Goal: Information Seeking & Learning: Find specific fact

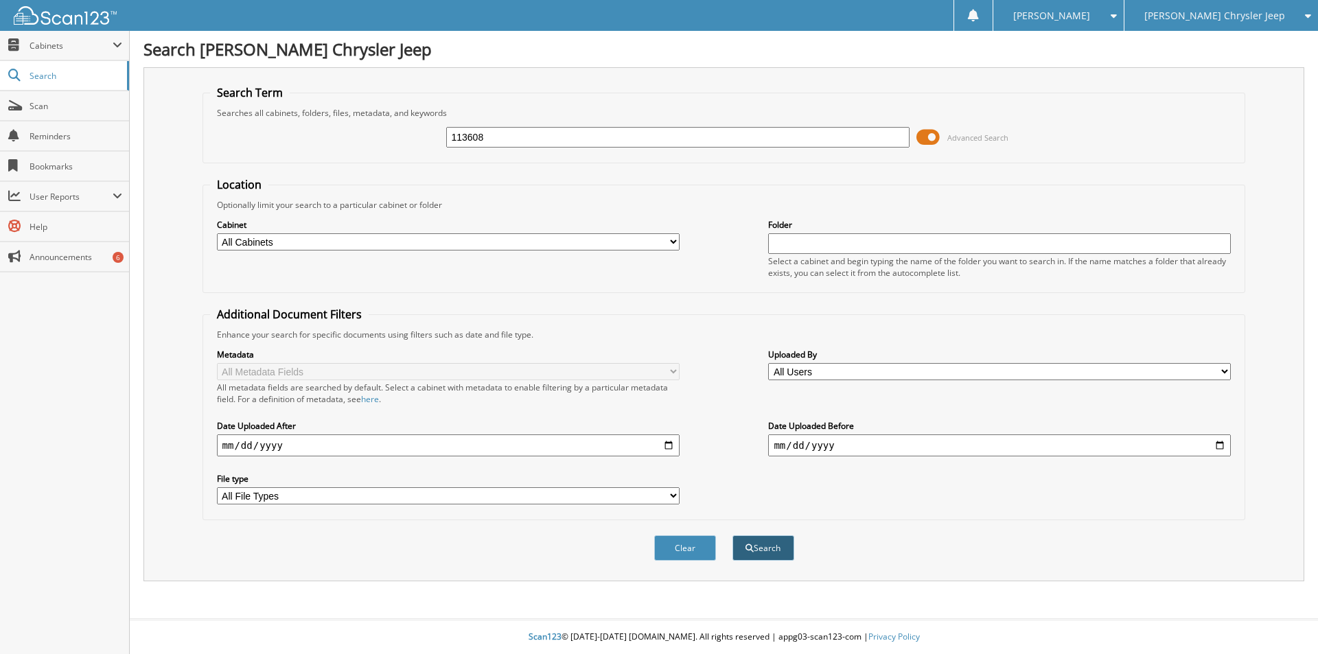
type input "113608"
click at [770, 551] on button "Search" at bounding box center [764, 548] width 62 height 25
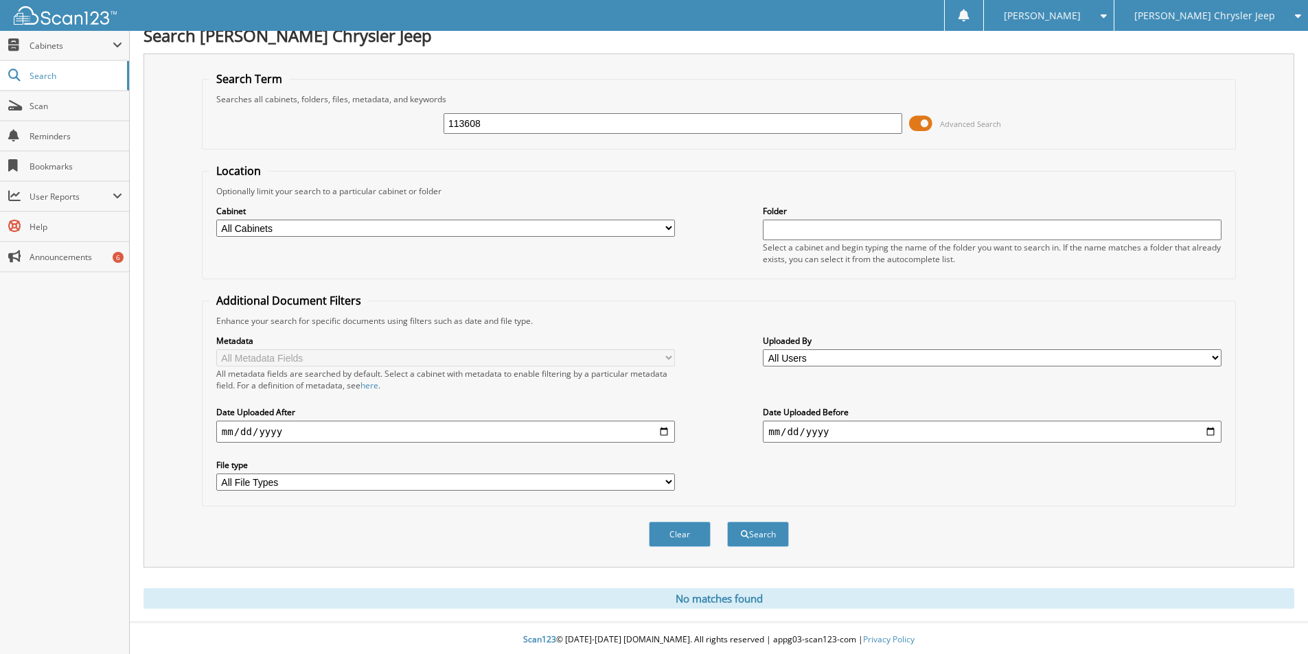
scroll to position [17, 0]
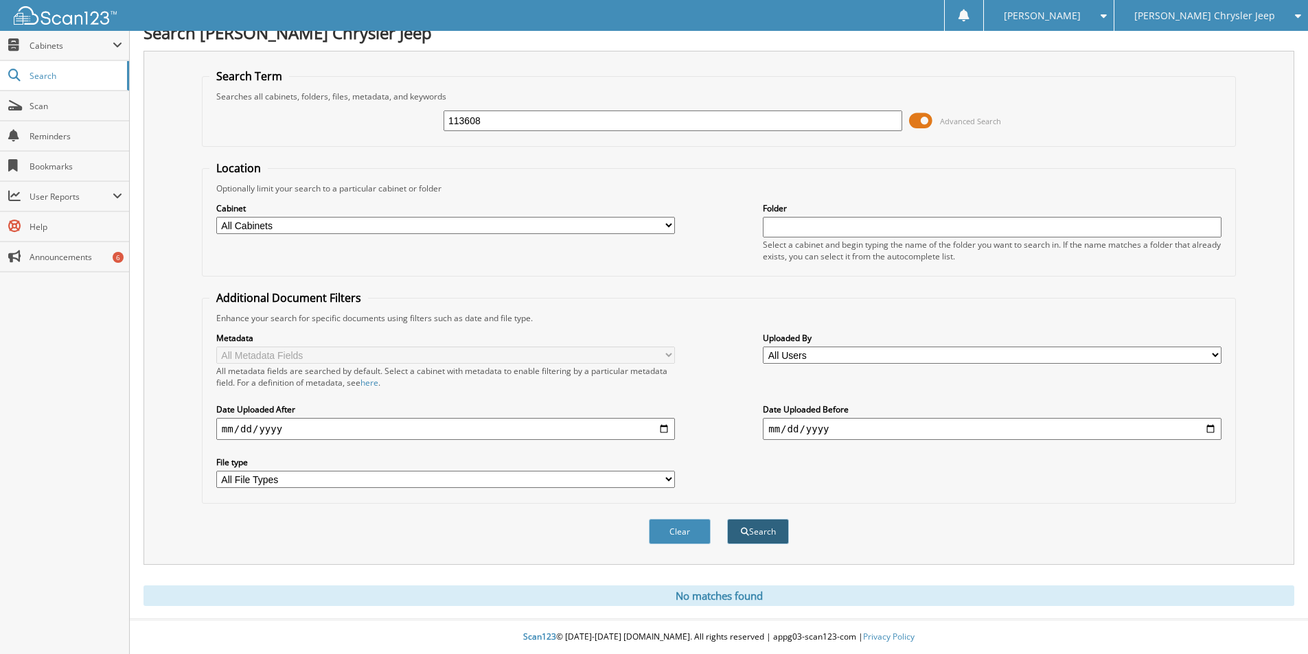
click at [762, 529] on button "Search" at bounding box center [758, 531] width 62 height 25
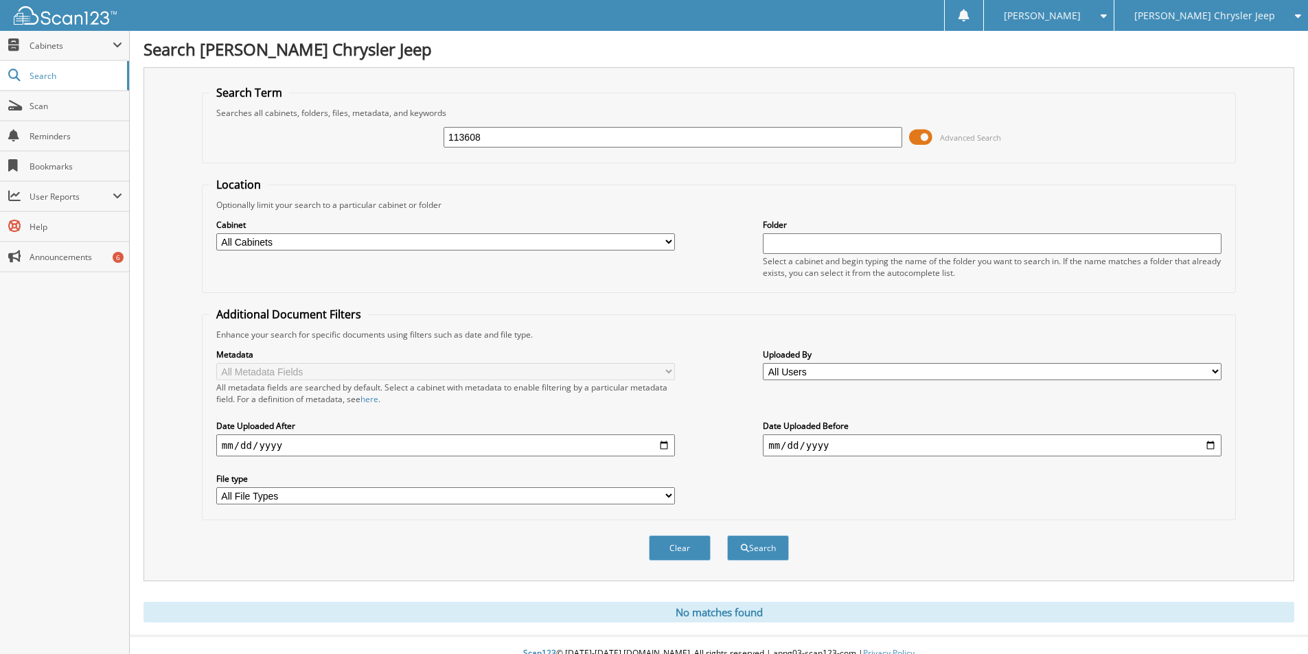
drag, startPoint x: 493, startPoint y: 139, endPoint x: 215, endPoint y: 87, distance: 283.0
click at [211, 81] on div "Search Term Searches all cabinets, folders, files, metadata, and keywords 11360…" at bounding box center [718, 324] width 1151 height 514
type input "113386"
click at [764, 545] on button "Search" at bounding box center [758, 548] width 62 height 25
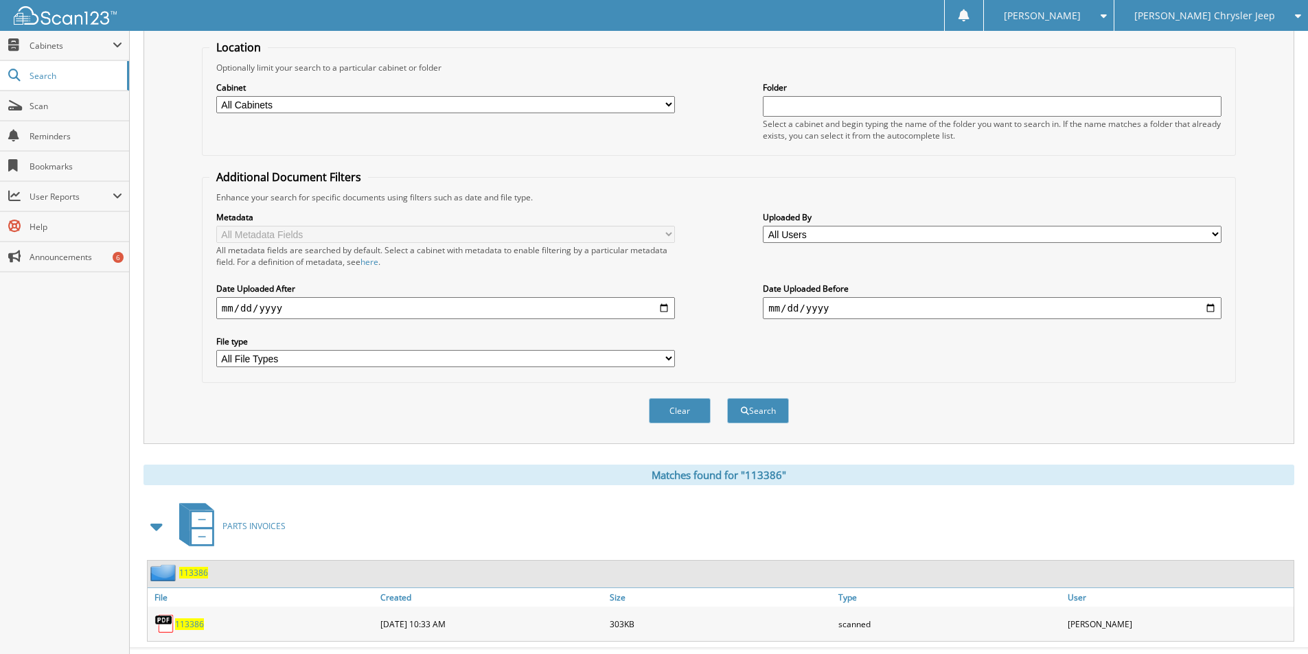
scroll to position [167, 0]
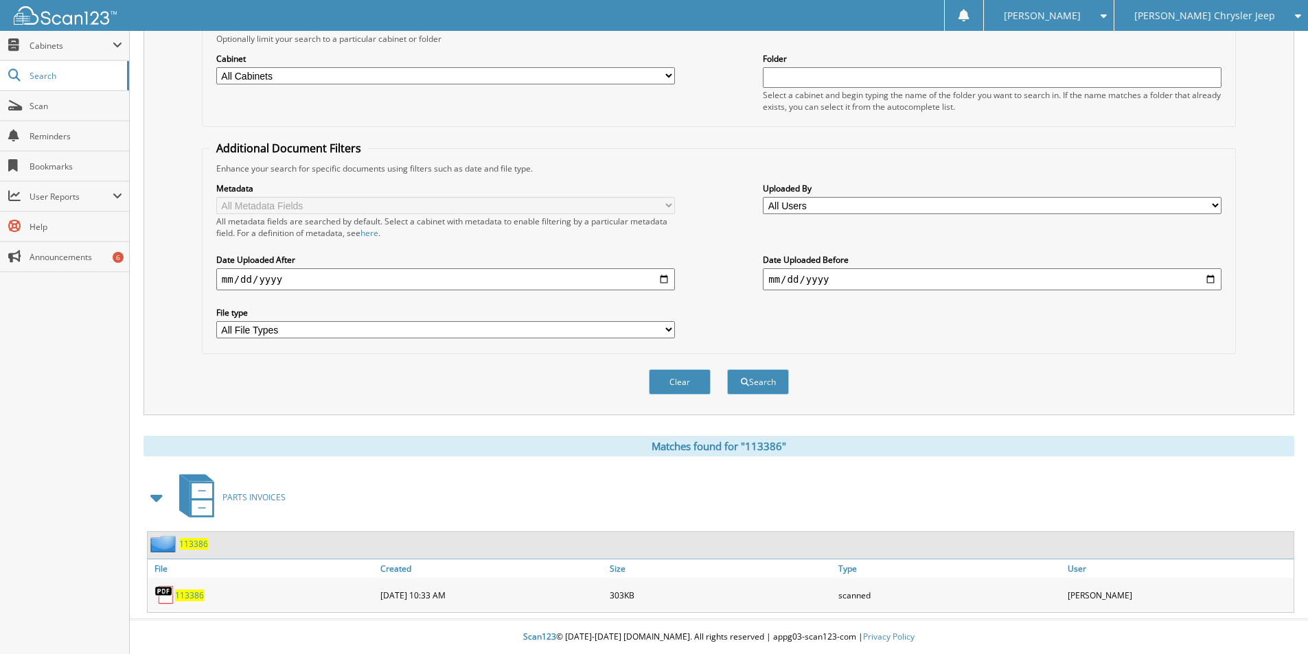
click at [192, 596] on span "113386" at bounding box center [189, 596] width 29 height 12
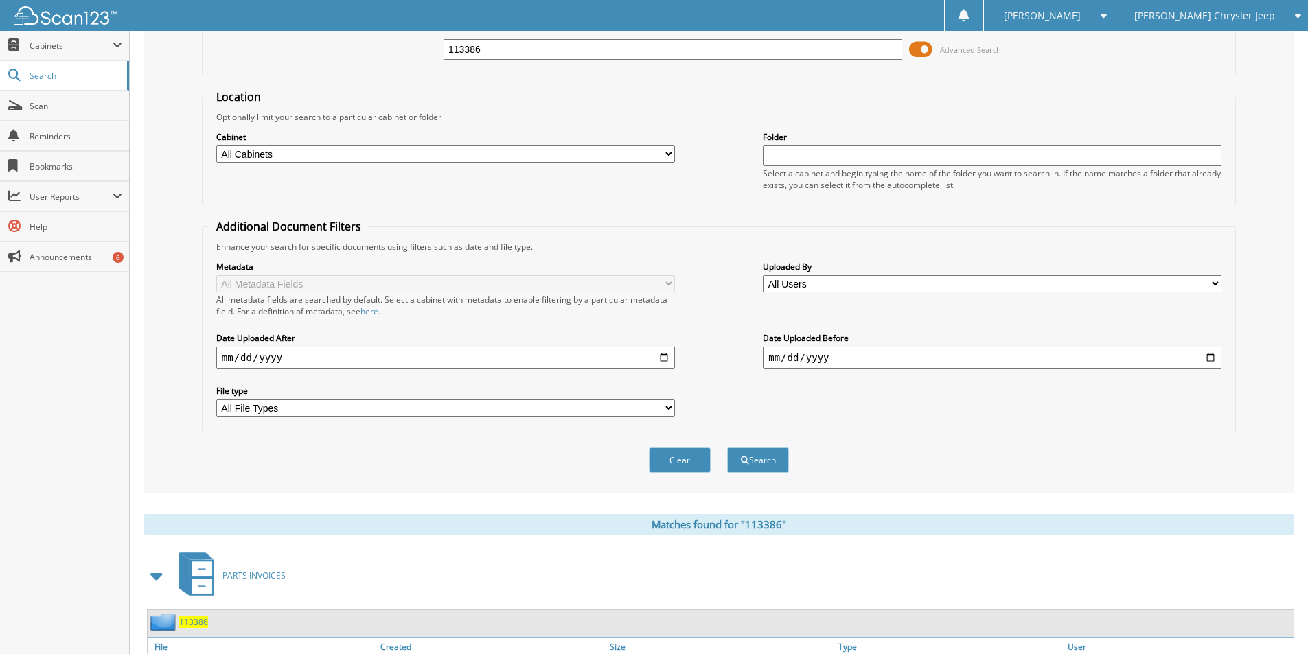
scroll to position [0, 0]
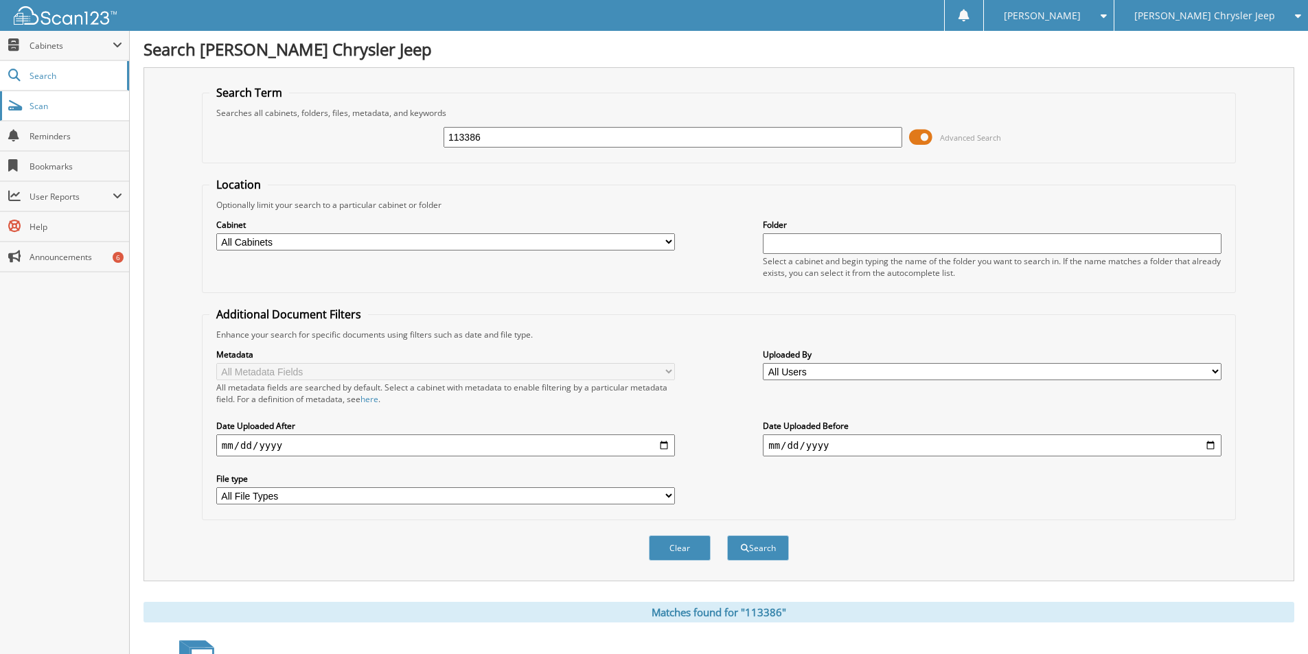
drag, startPoint x: 494, startPoint y: 135, endPoint x: 92, endPoint y: 114, distance: 402.9
click at [92, 114] on body "Peter S. Settings Logout Dick Poe Chrysler Jeep Dick Poe Dodge Close Cabinets S…" at bounding box center [654, 410] width 1308 height 820
type input "68903"
click at [773, 546] on button "Search" at bounding box center [758, 548] width 62 height 25
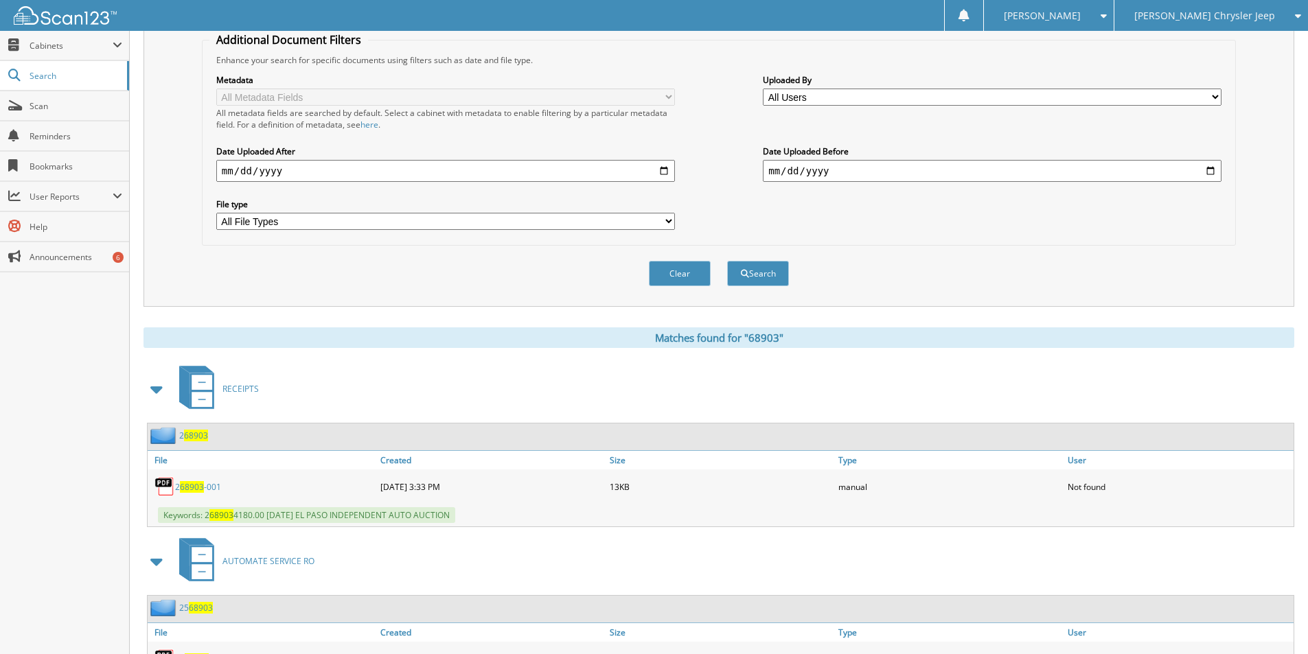
scroll to position [549, 0]
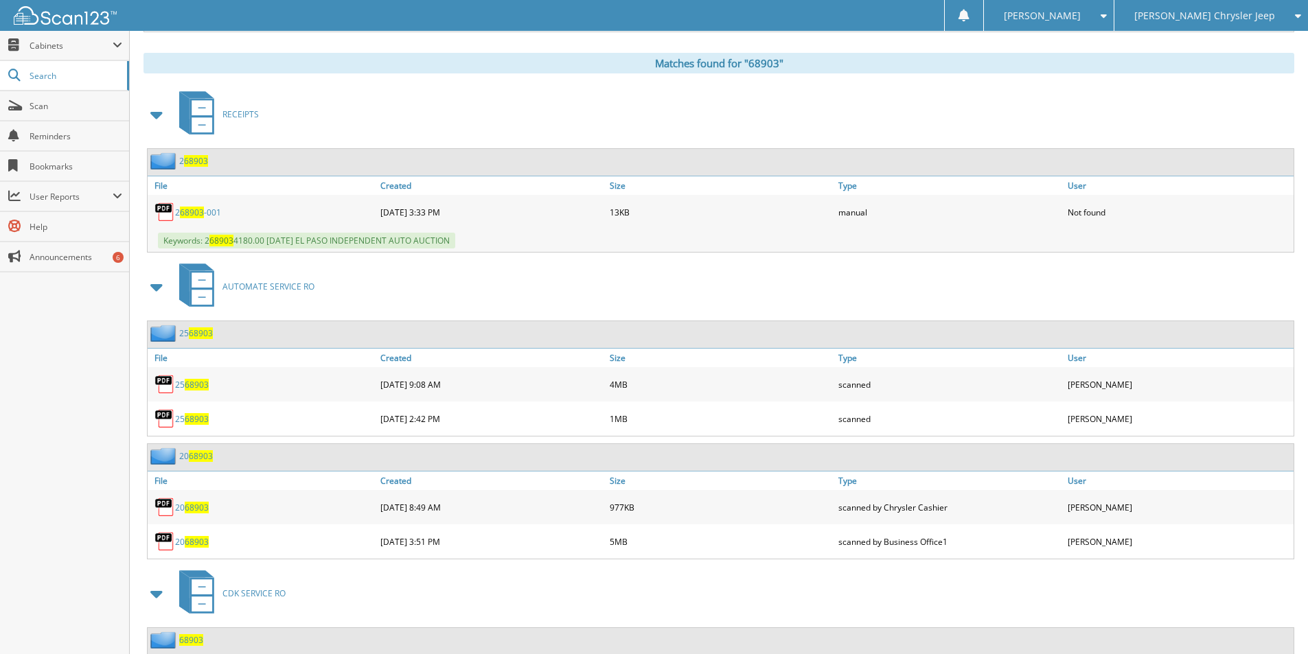
click at [192, 384] on span "68903" at bounding box center [197, 385] width 24 height 12
click at [194, 415] on span "68903" at bounding box center [197, 419] width 24 height 12
click at [196, 418] on span "68903" at bounding box center [197, 419] width 24 height 12
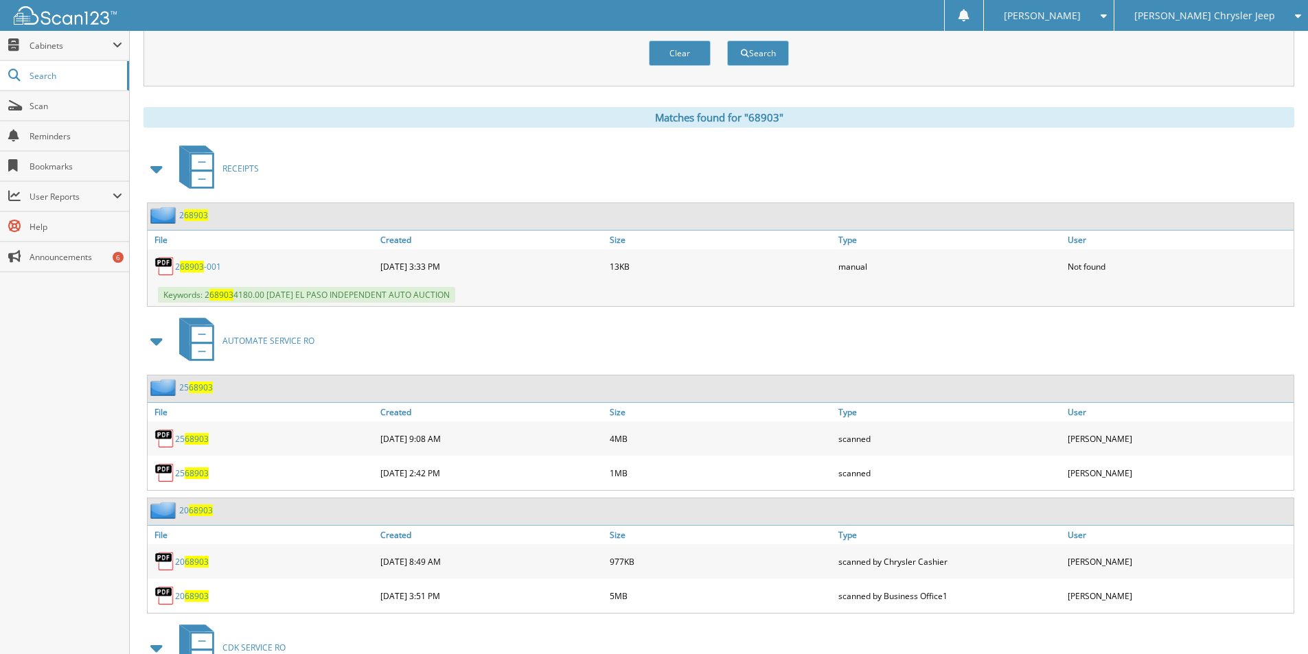
scroll to position [618, 0]
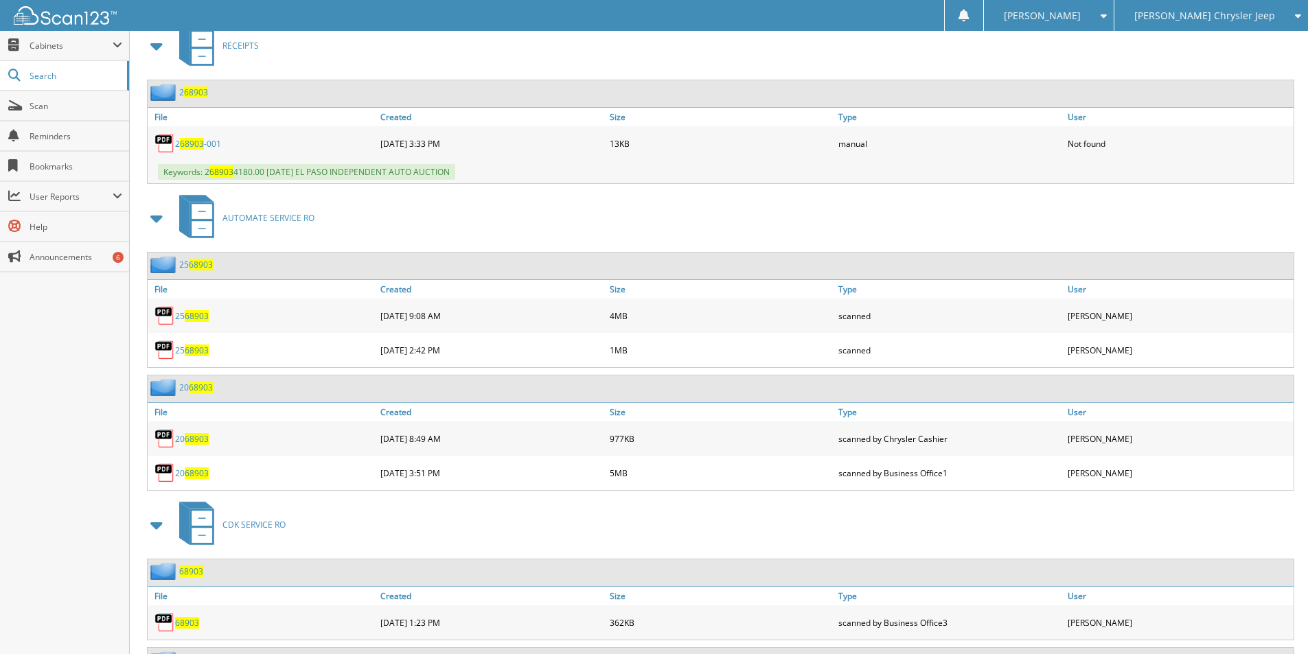
click at [196, 349] on span "68903" at bounding box center [197, 351] width 24 height 12
click at [199, 321] on span "68903" at bounding box center [197, 316] width 24 height 12
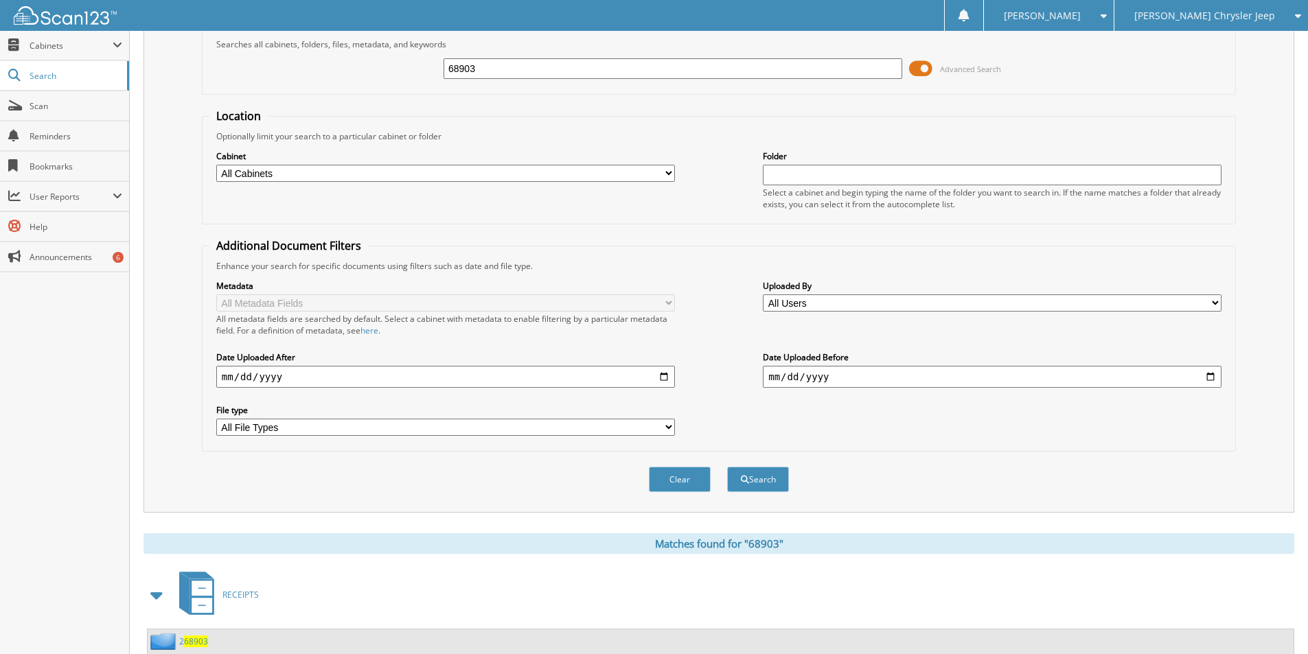
scroll to position [0, 0]
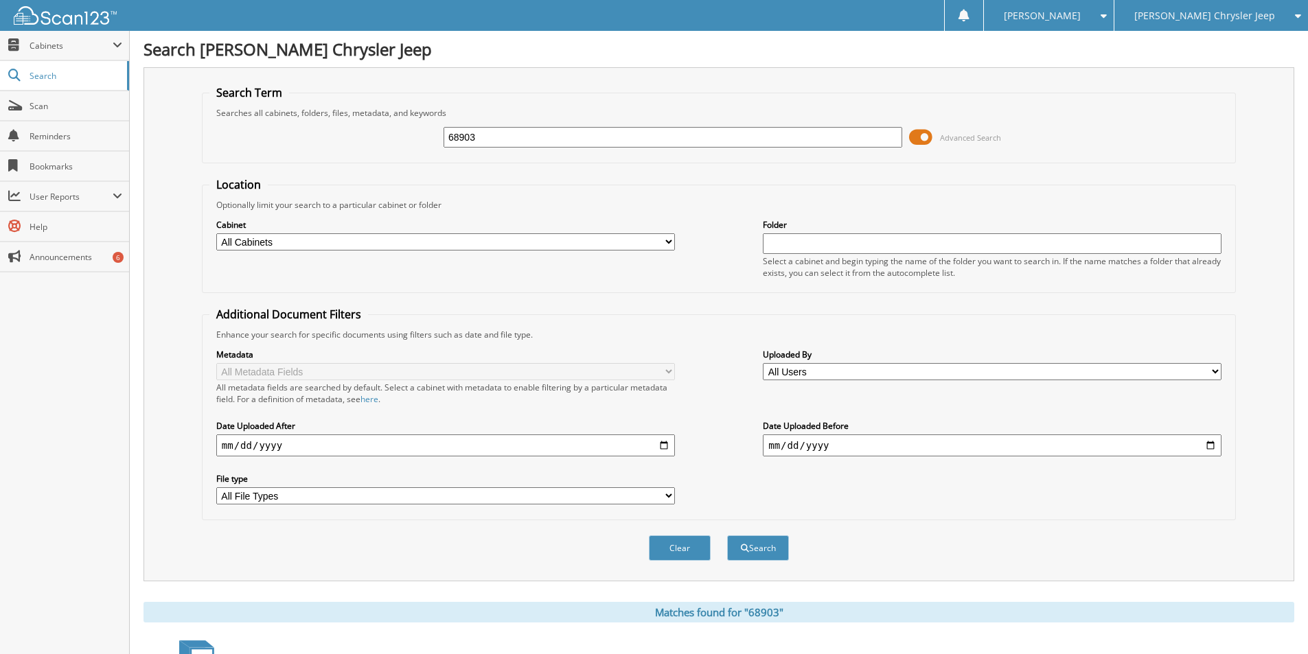
drag, startPoint x: 494, startPoint y: 137, endPoint x: 343, endPoint y: 166, distance: 153.8
click at [190, 113] on div "Search Term Searches all cabinets, folders, files, metadata, and keywords 68903…" at bounding box center [718, 324] width 1151 height 514
type input "66751"
click at [760, 548] on button "Search" at bounding box center [758, 548] width 62 height 25
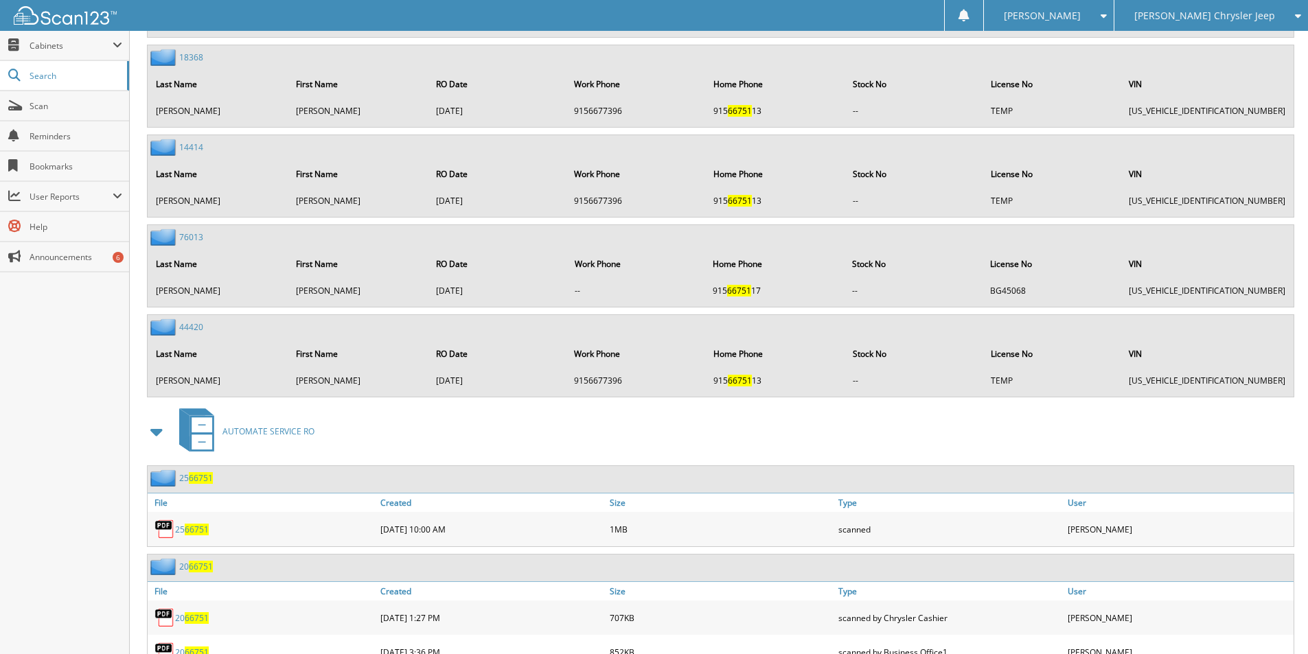
scroll to position [1922, 0]
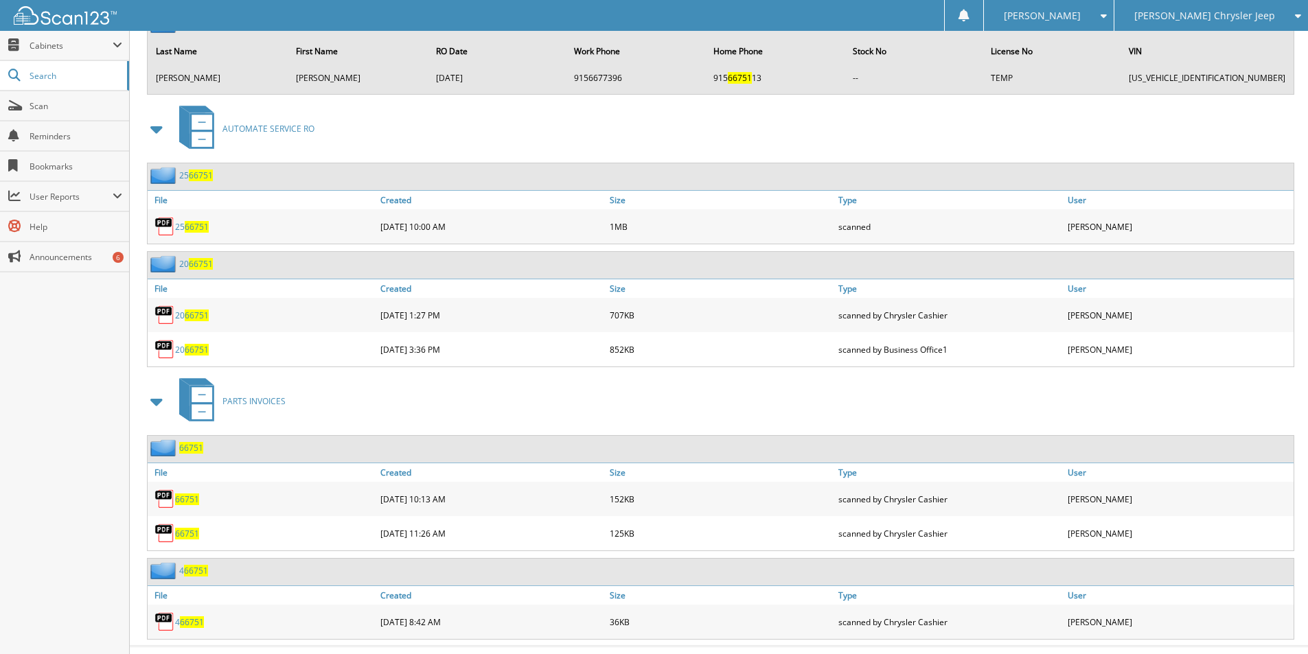
click at [192, 227] on span "66751" at bounding box center [197, 227] width 24 height 12
